Goal: Obtain resource: Obtain resource

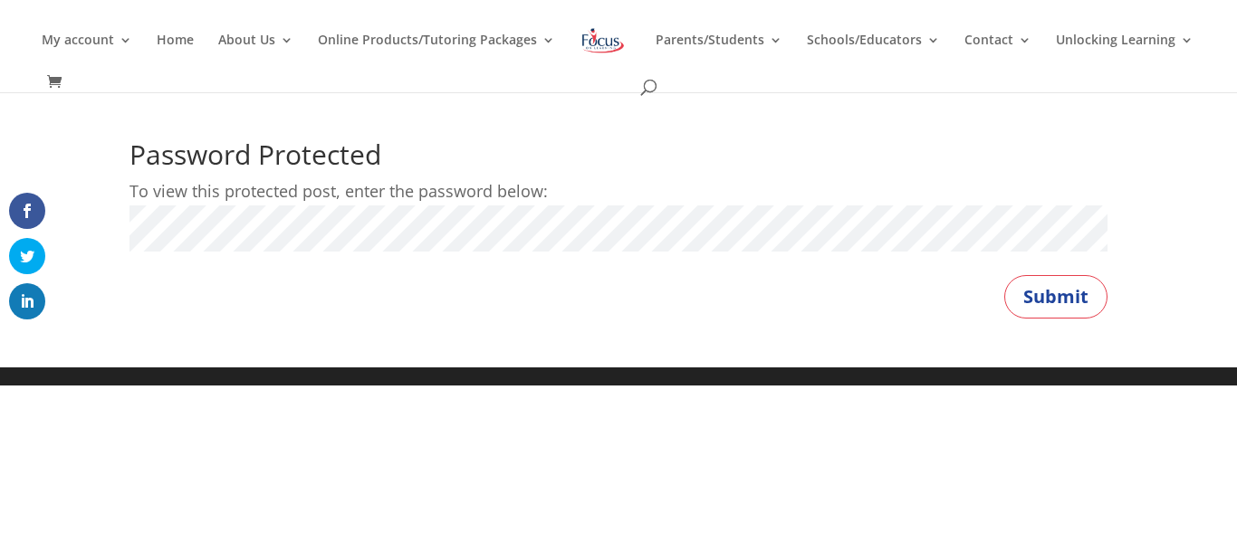
click at [1004, 275] on button "Submit" at bounding box center [1055, 296] width 103 height 43
click at [1066, 300] on button "Submit" at bounding box center [1055, 296] width 103 height 43
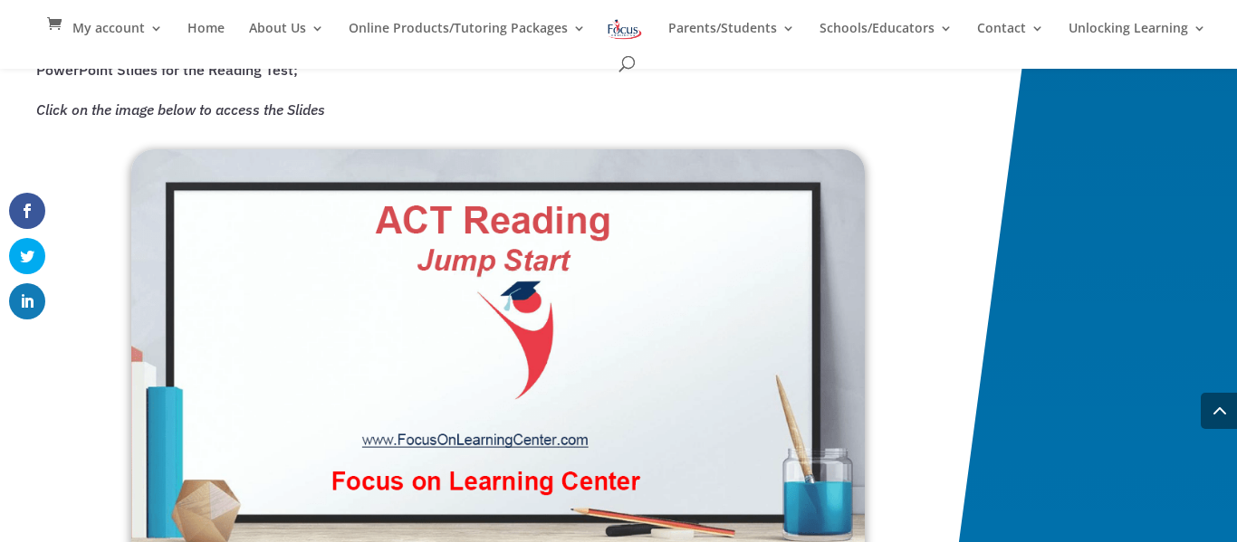
scroll to position [2387, 0]
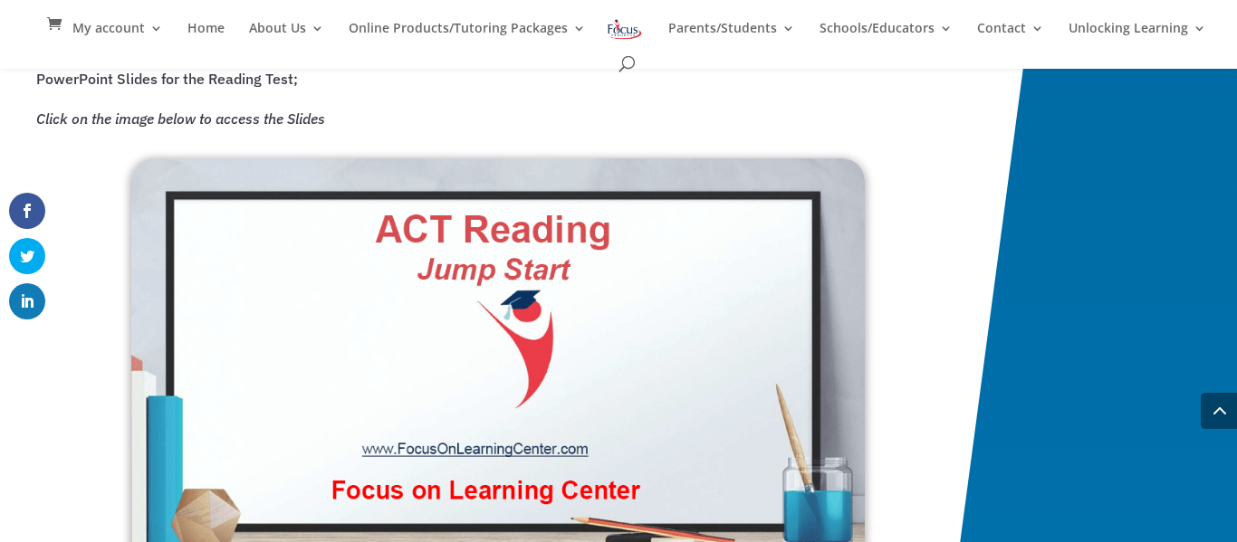
click at [565, 453] on img at bounding box center [497, 366] width 733 height 416
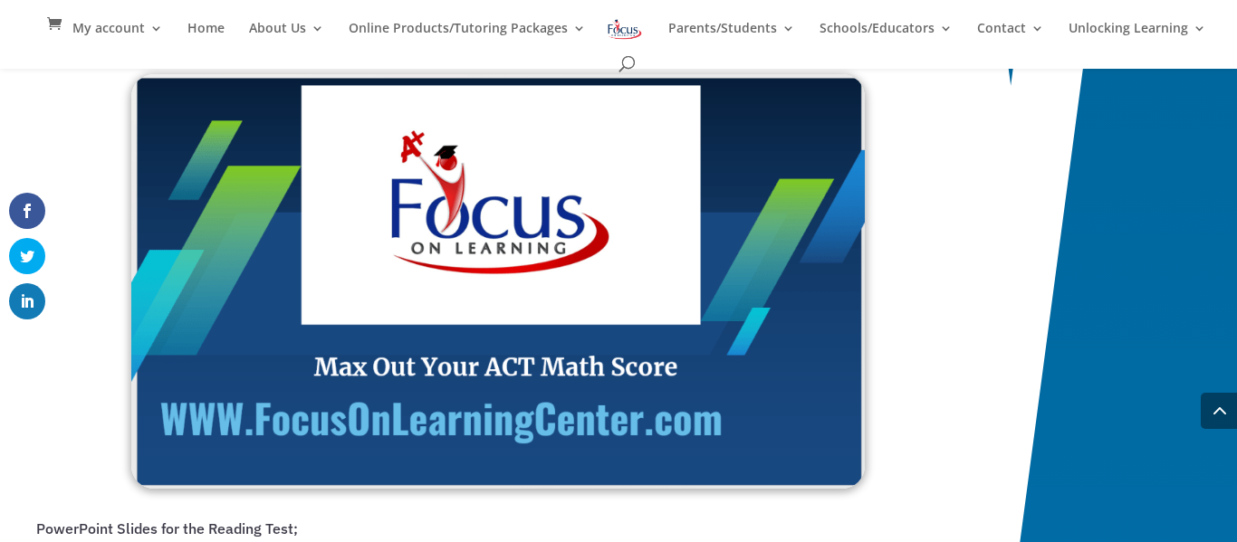
scroll to position [1936, 0]
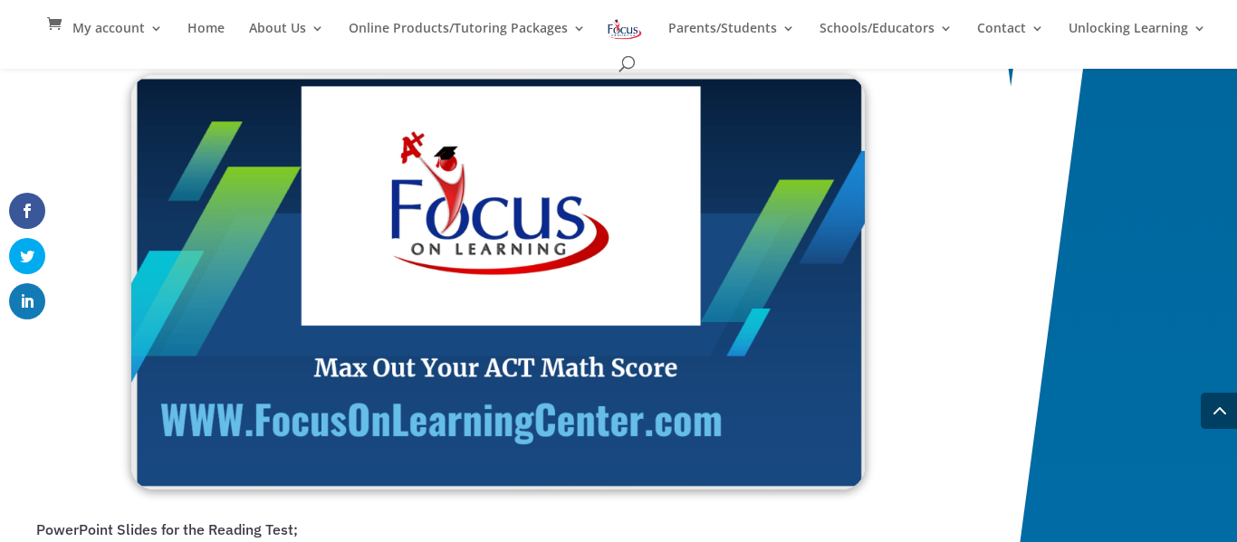
click at [459, 303] on img at bounding box center [497, 282] width 733 height 415
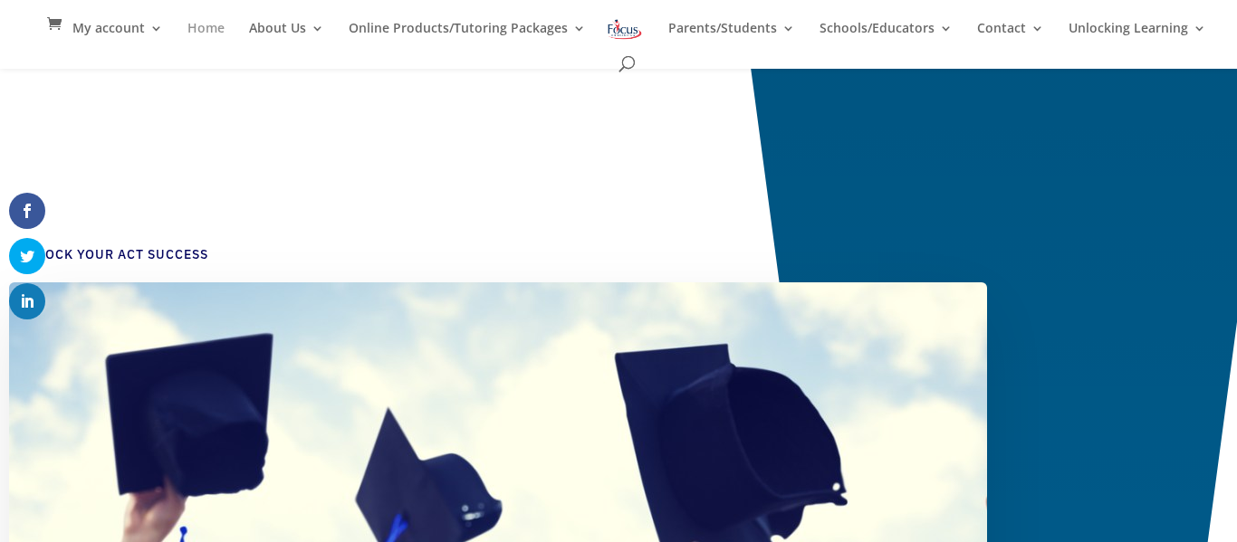
scroll to position [1941, 0]
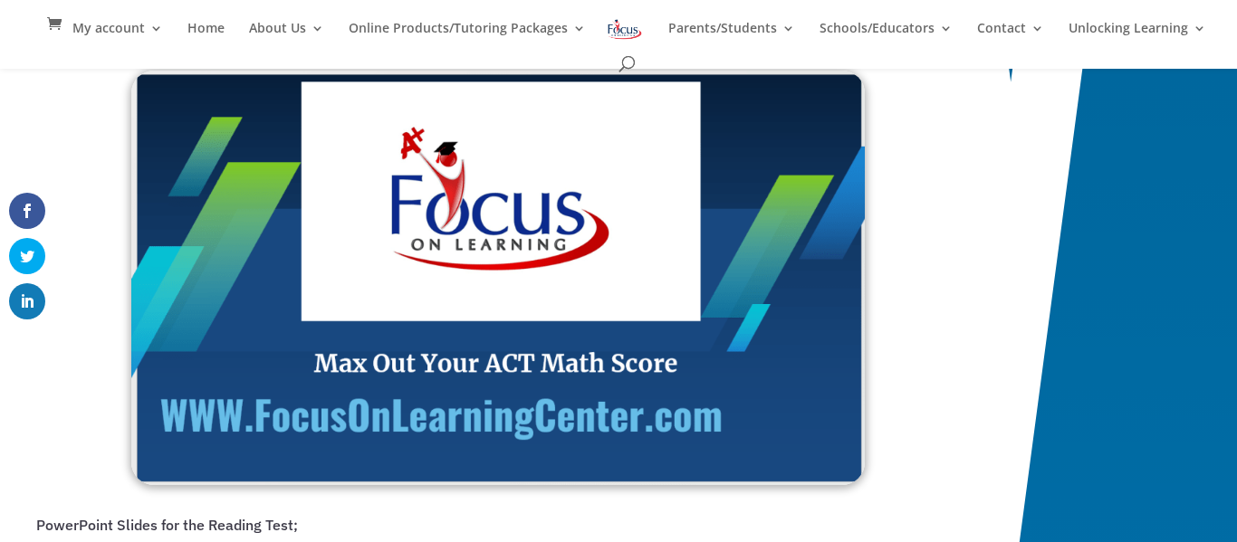
click at [517, 301] on img at bounding box center [497, 278] width 733 height 415
